Goal: Transaction & Acquisition: Purchase product/service

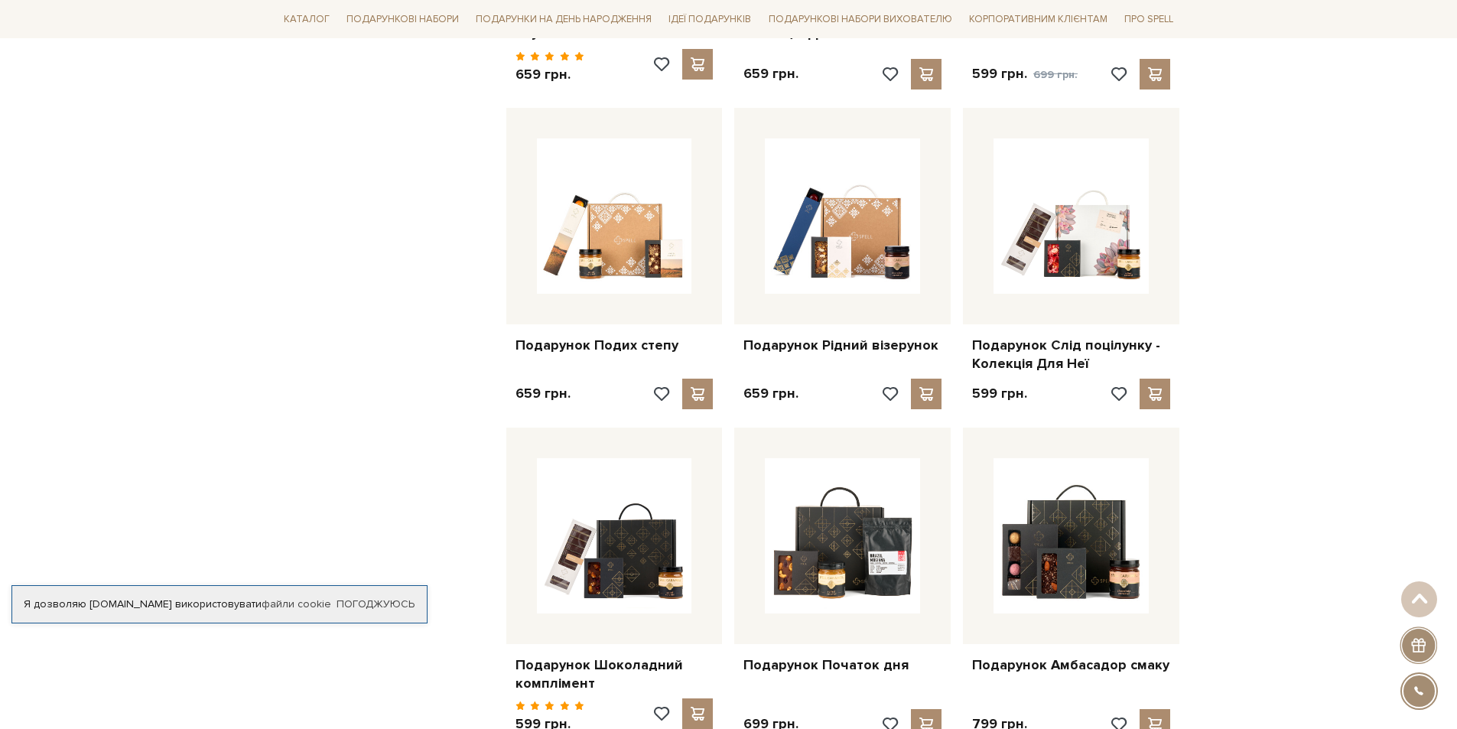
scroll to position [1223, 0]
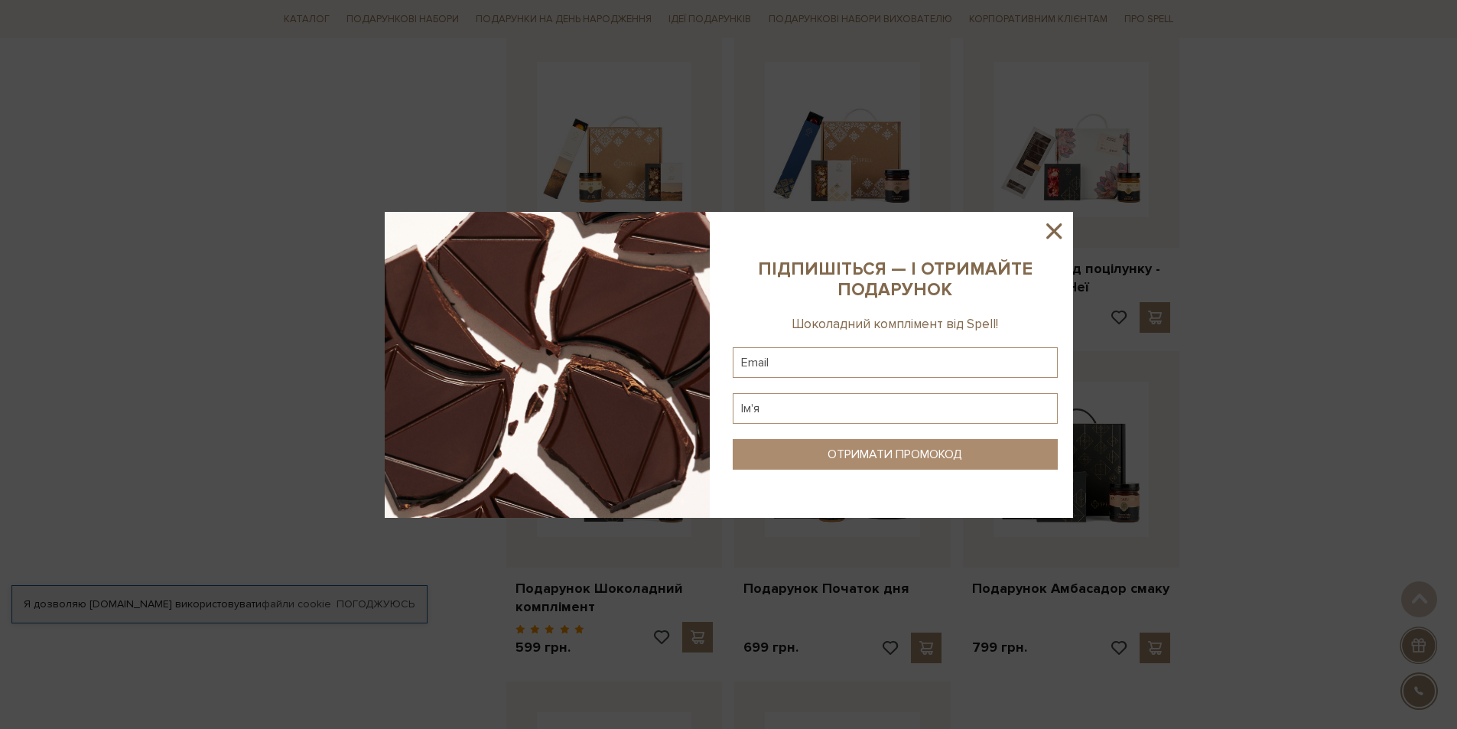
click at [1060, 233] on icon at bounding box center [1054, 231] width 26 height 26
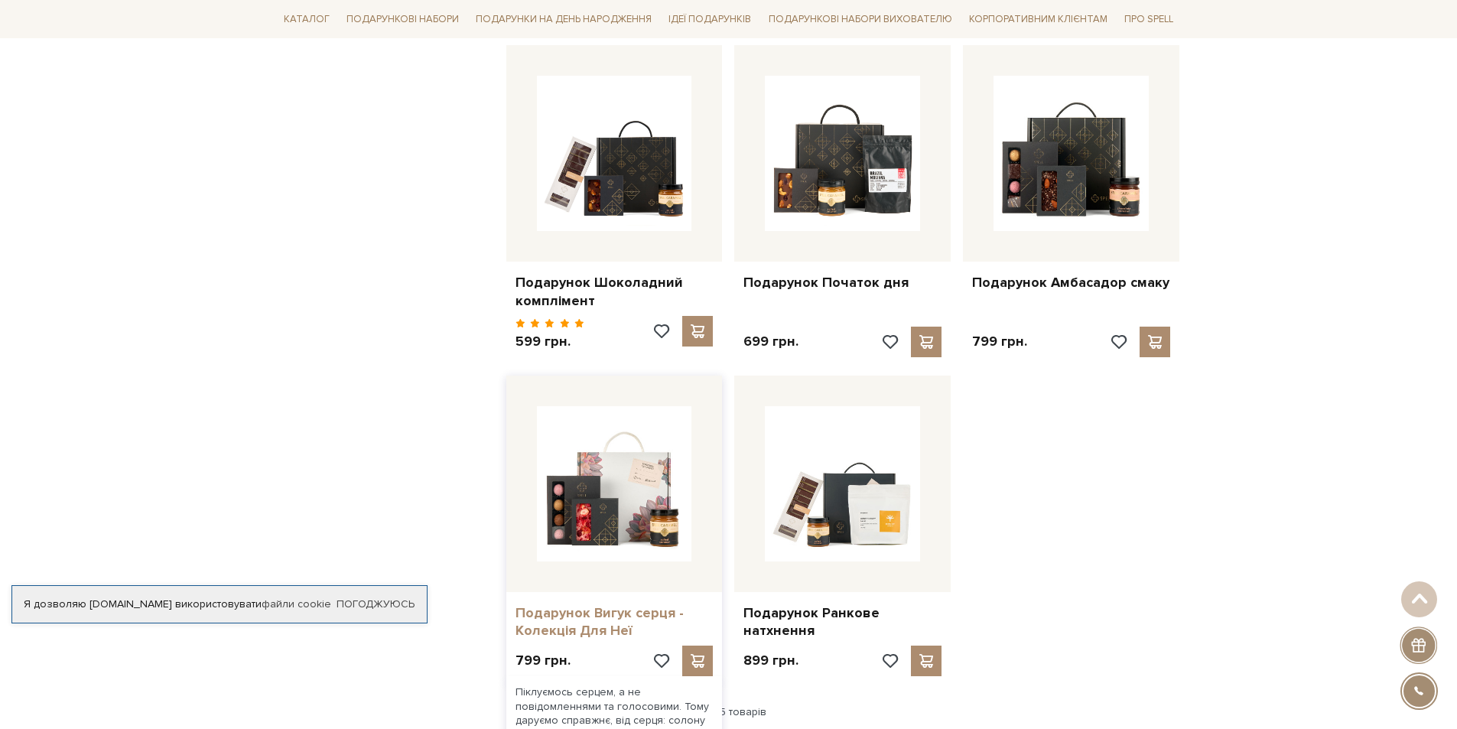
scroll to position [1682, 0]
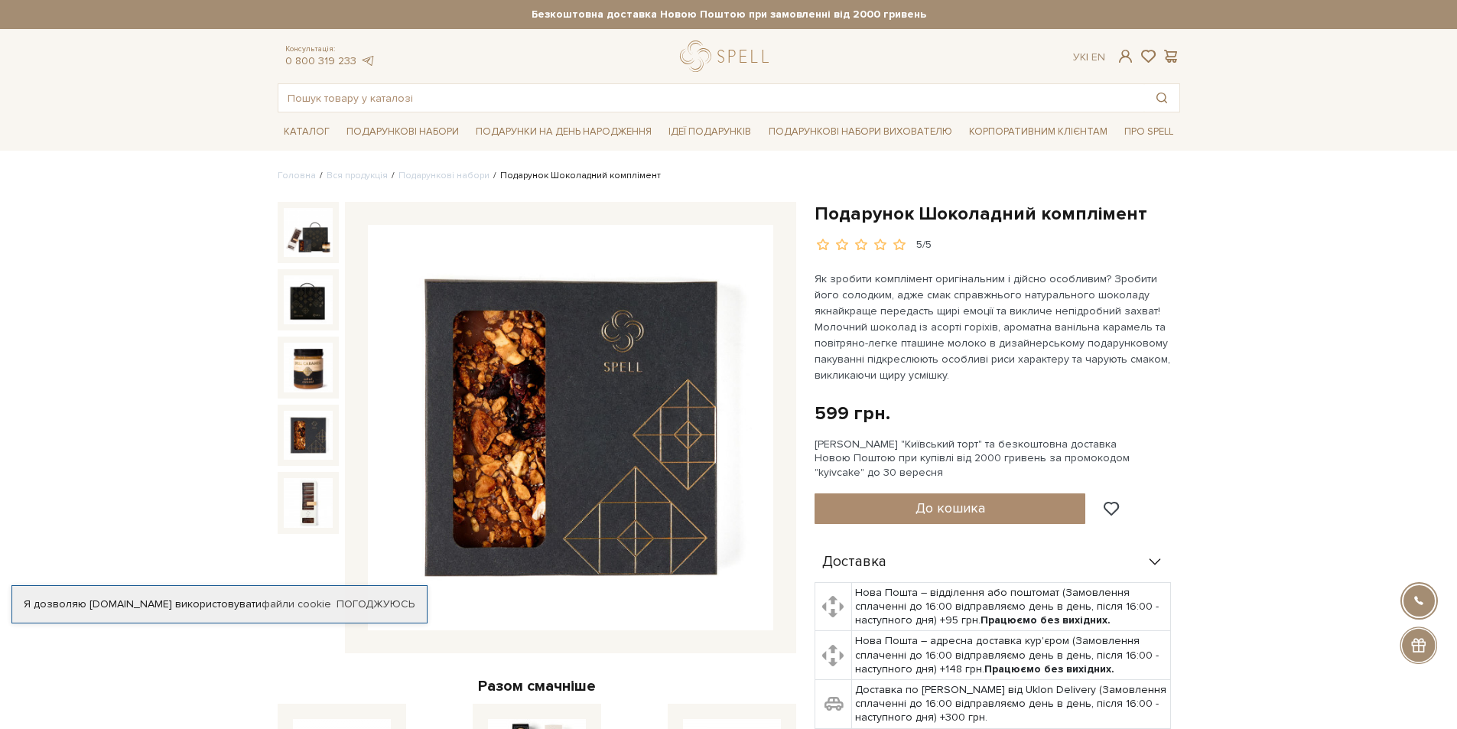
click at [296, 447] on img at bounding box center [308, 435] width 49 height 49
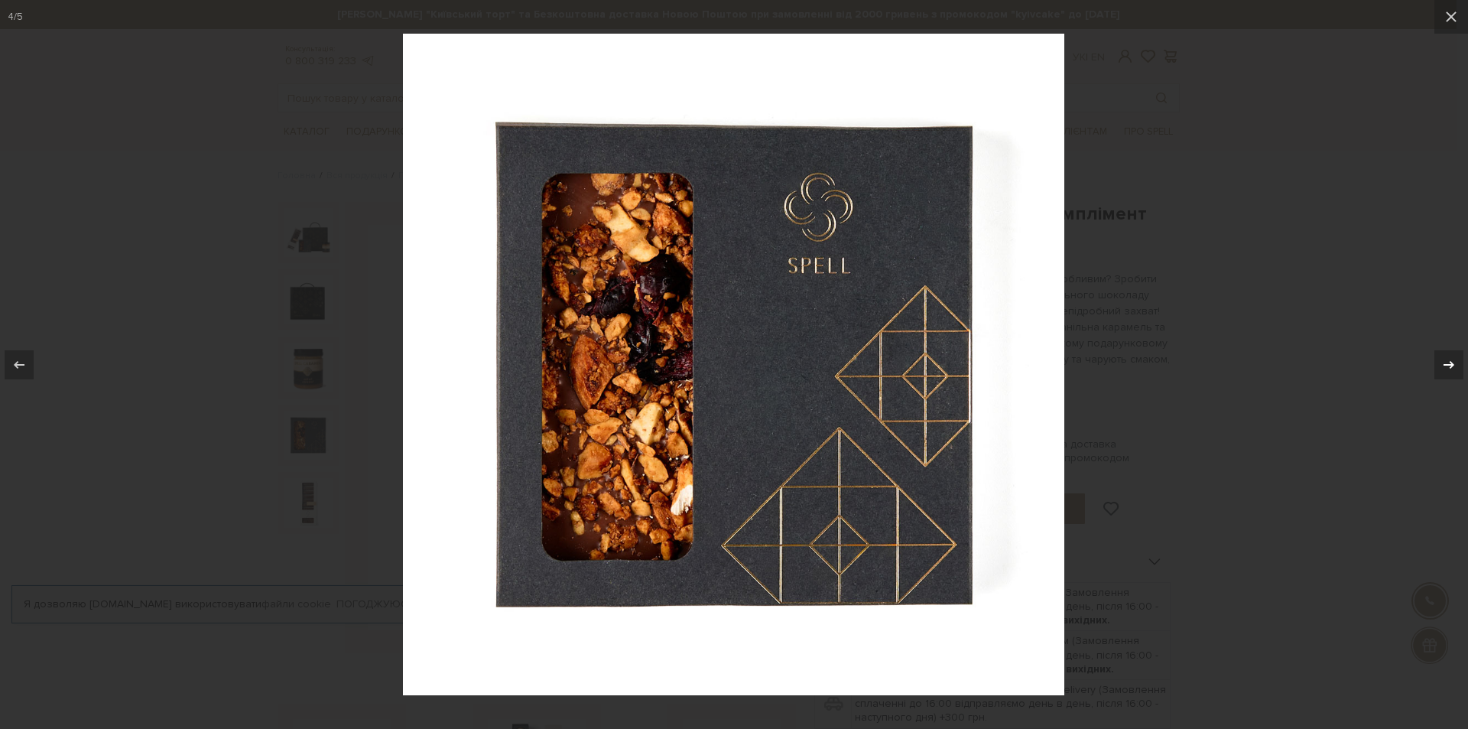
click at [1439, 377] on div at bounding box center [1448, 364] width 29 height 29
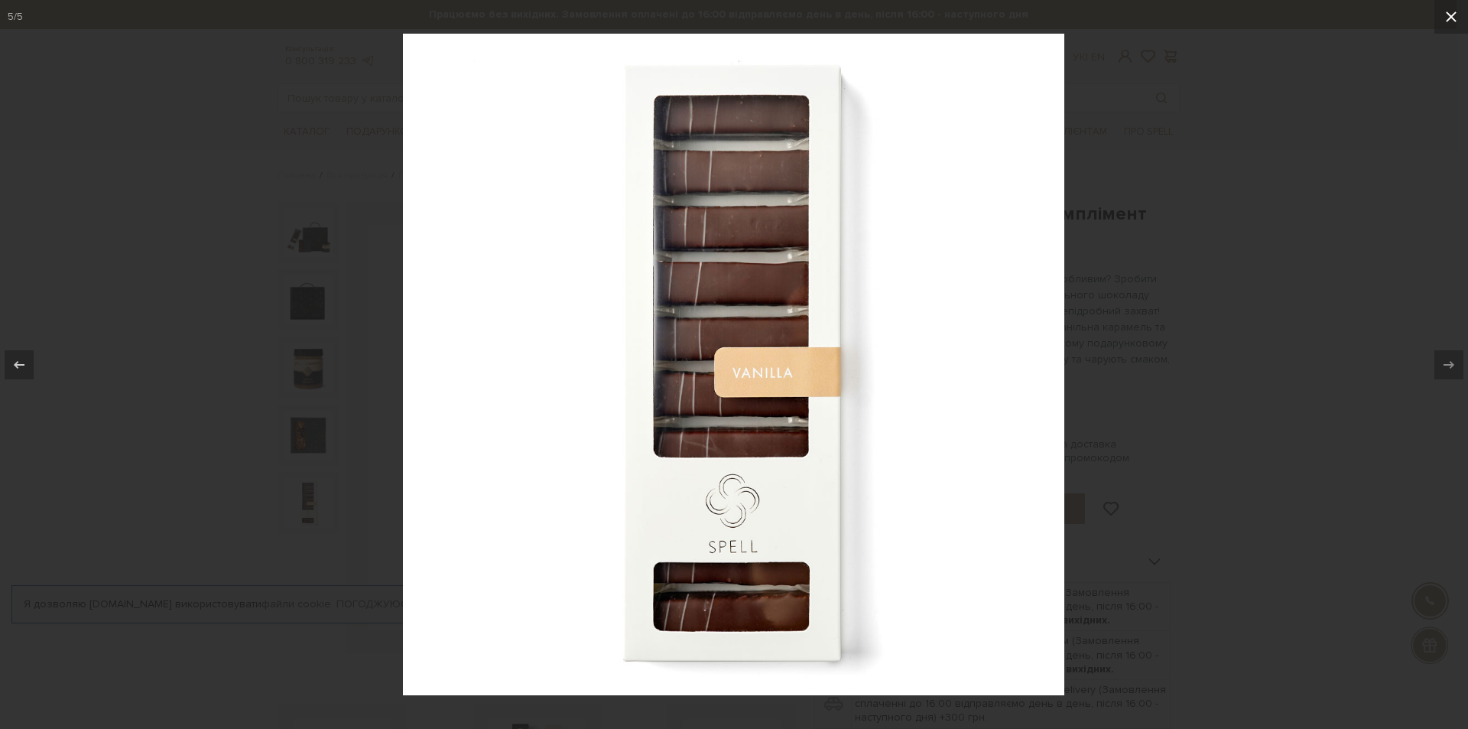
click at [1452, 21] on icon at bounding box center [1451, 17] width 18 height 18
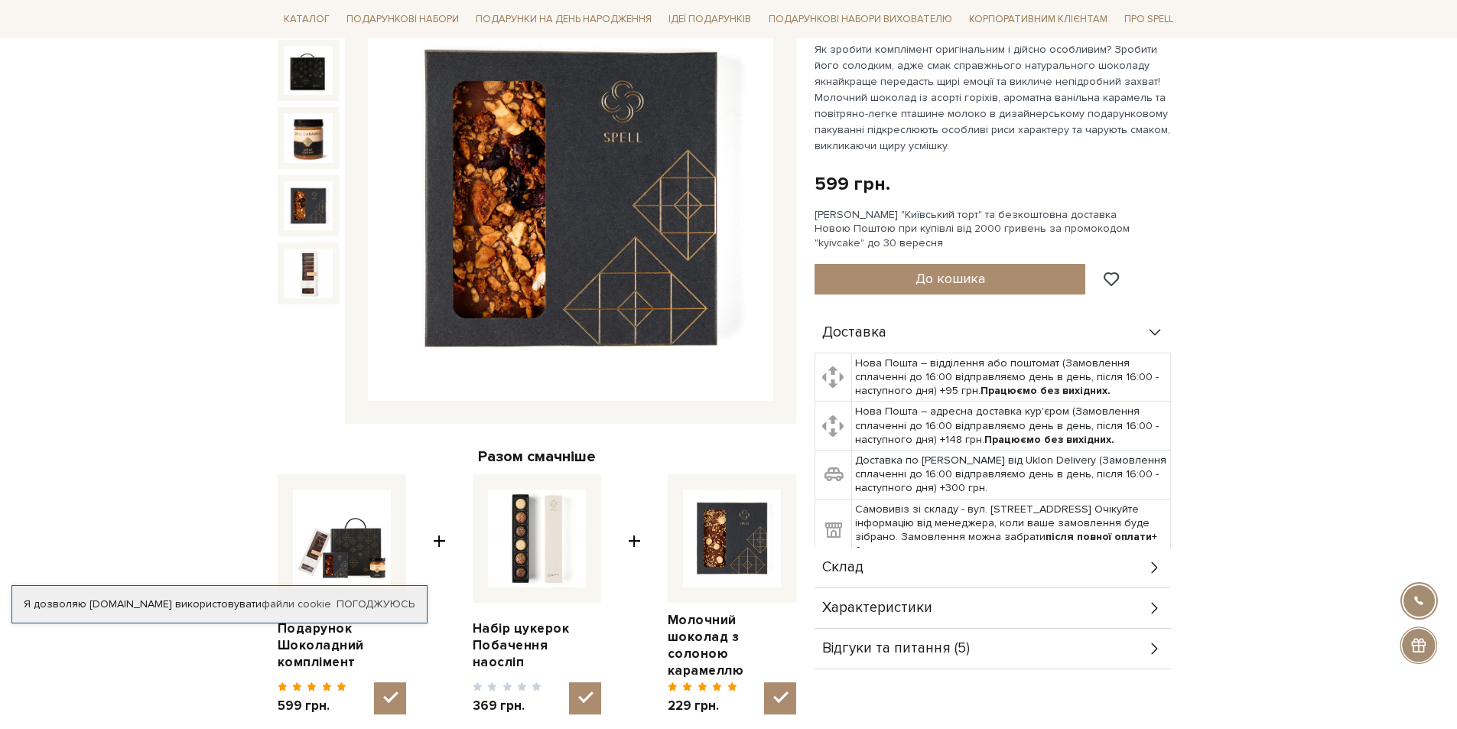
scroll to position [382, 0]
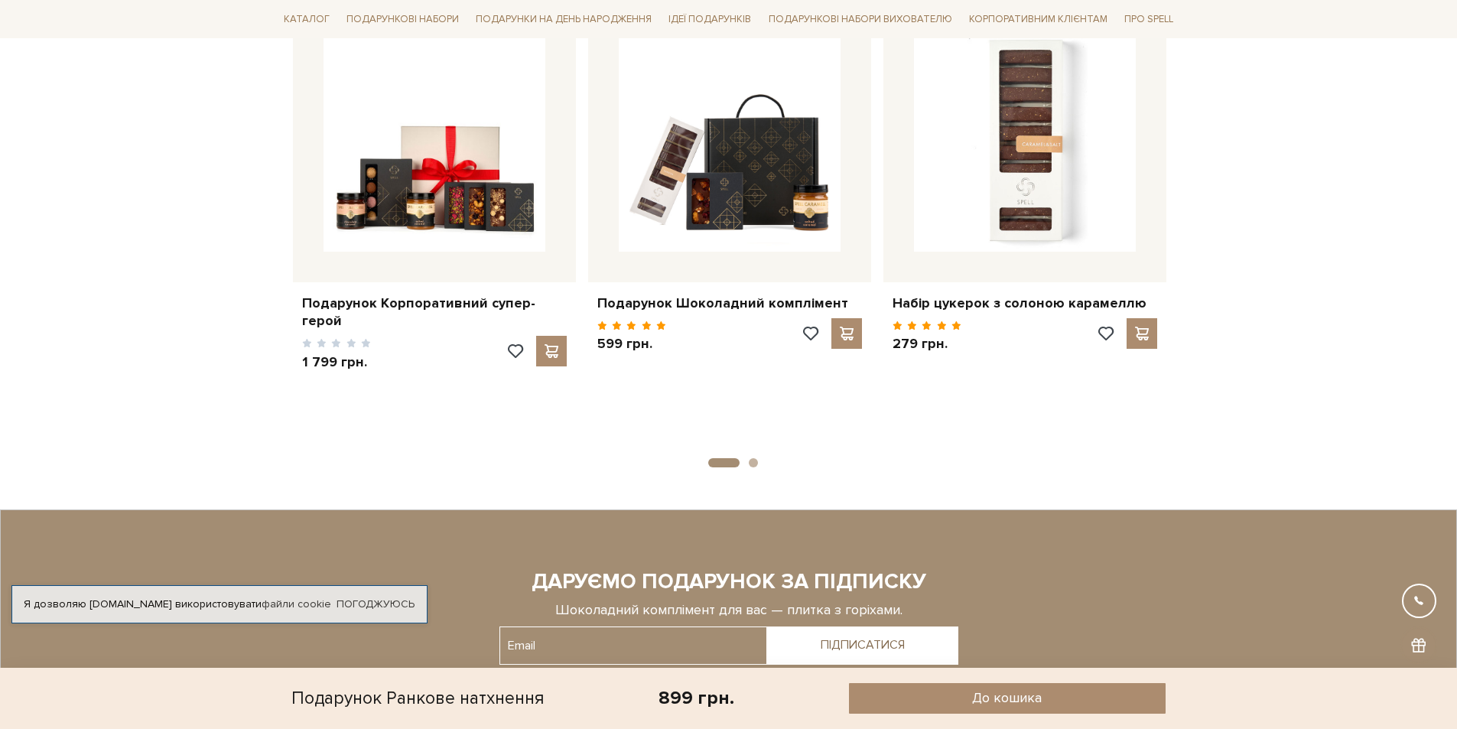
scroll to position [1682, 0]
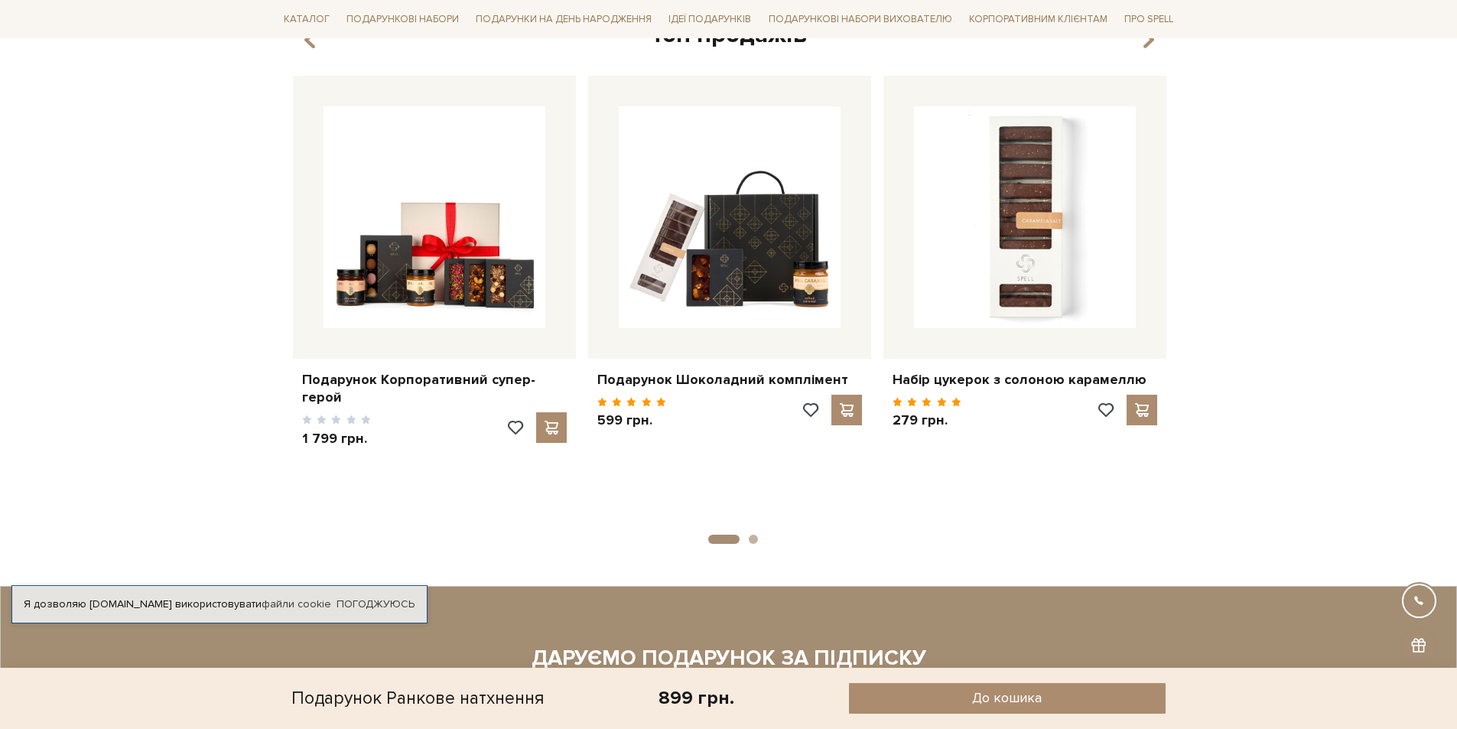
click at [753, 540] on button "2" at bounding box center [753, 538] width 9 height 9
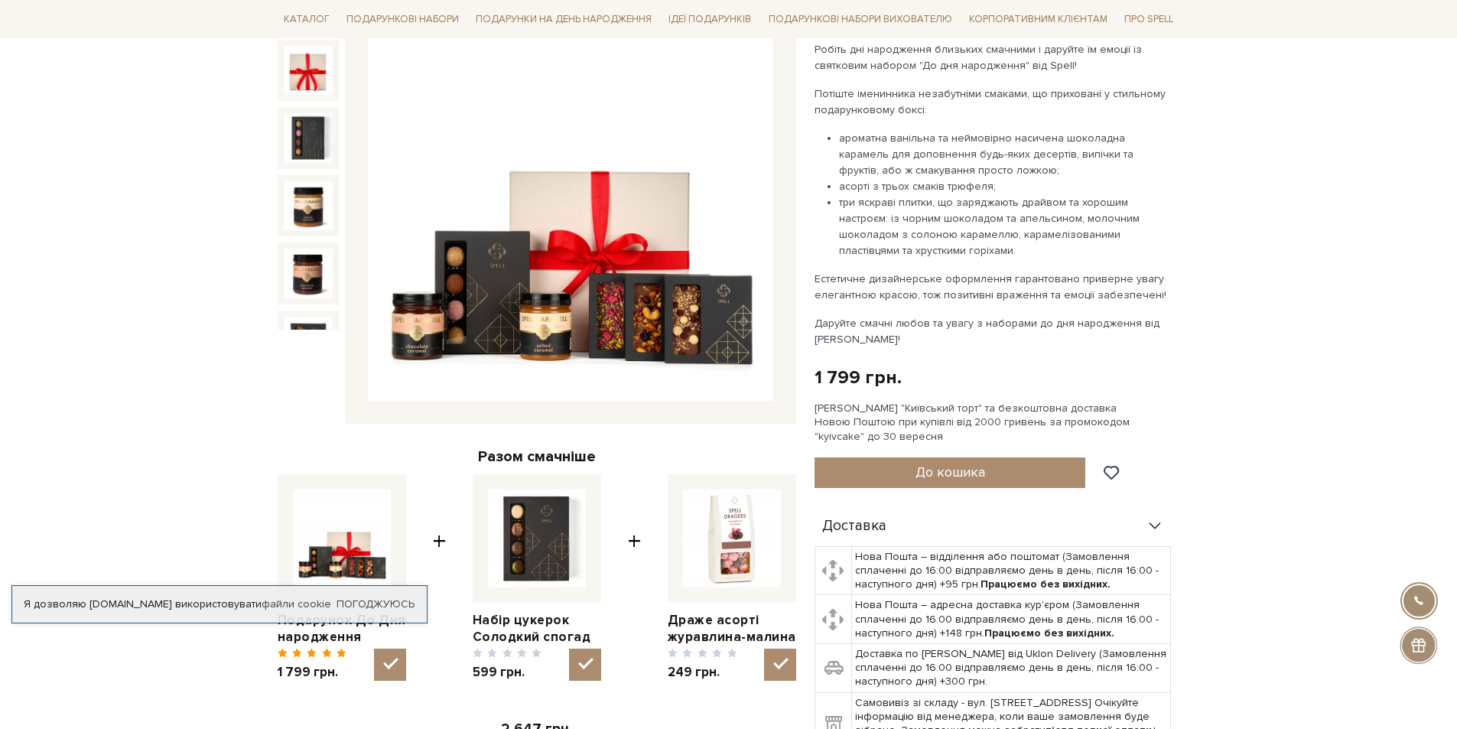
scroll to position [306, 0]
